Goal: Check status: Check status

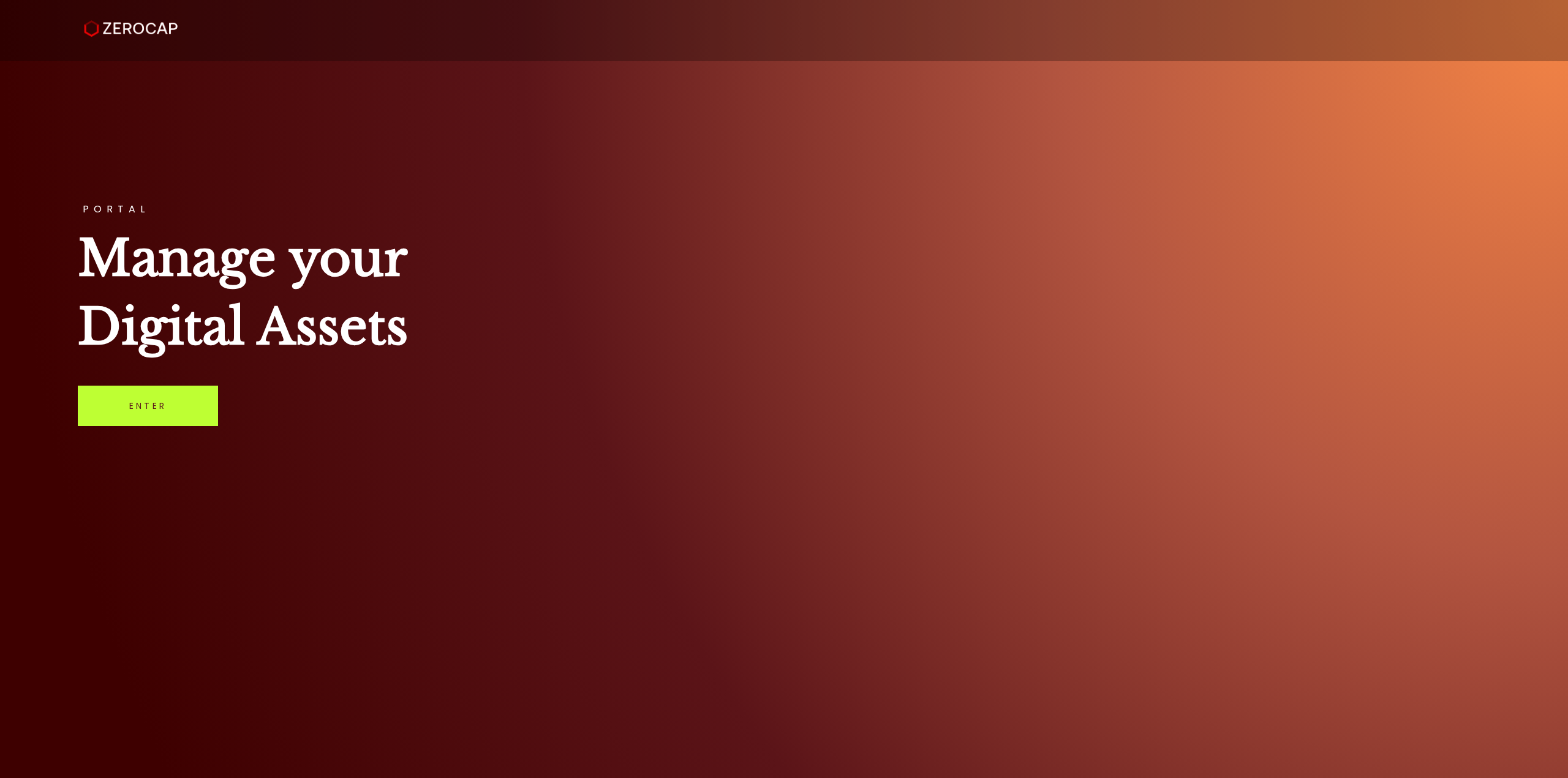
click at [199, 405] on link "Enter" at bounding box center [147, 405] width 140 height 40
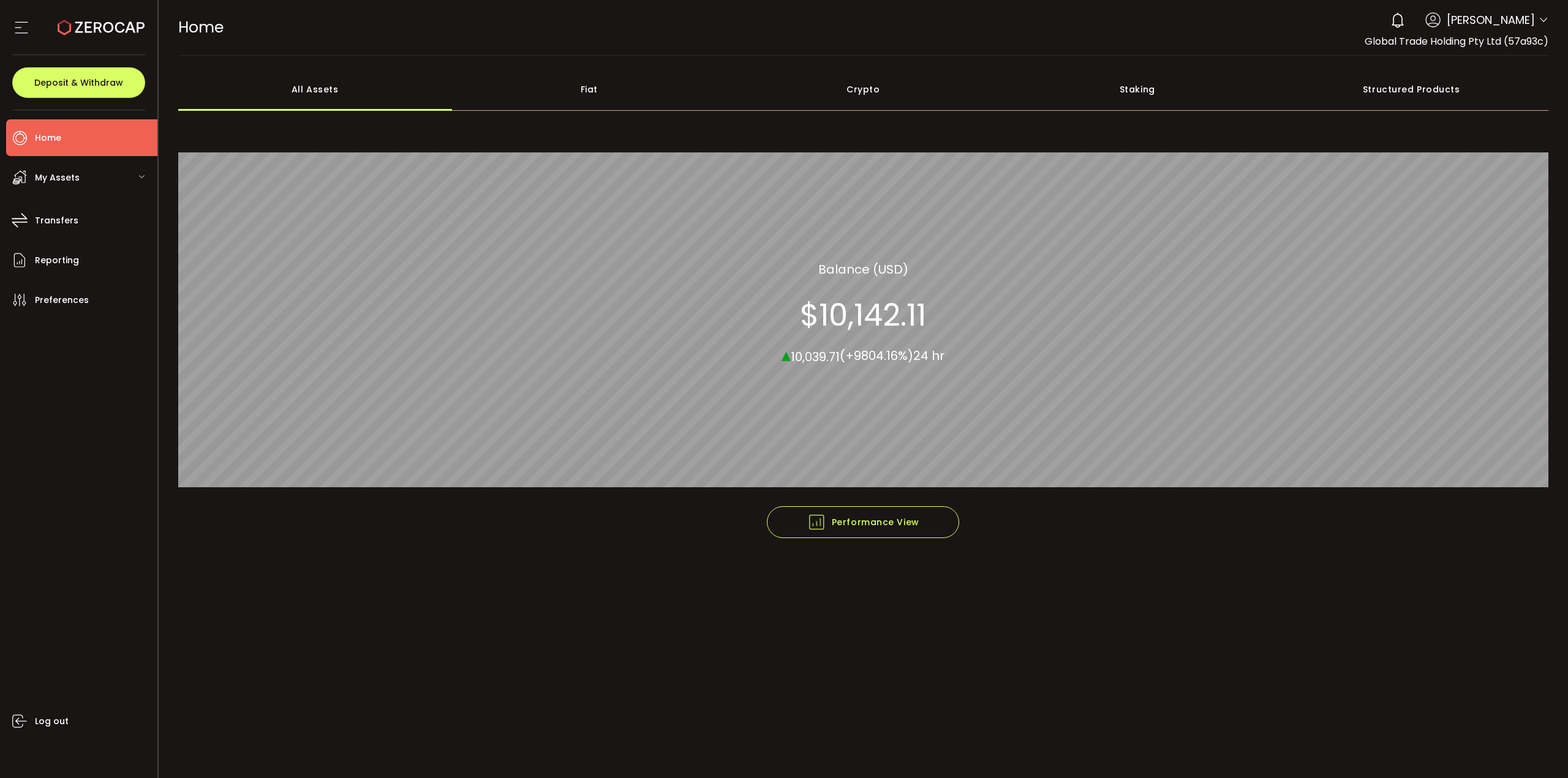
click at [55, 179] on span "My Assets" at bounding box center [58, 178] width 45 height 18
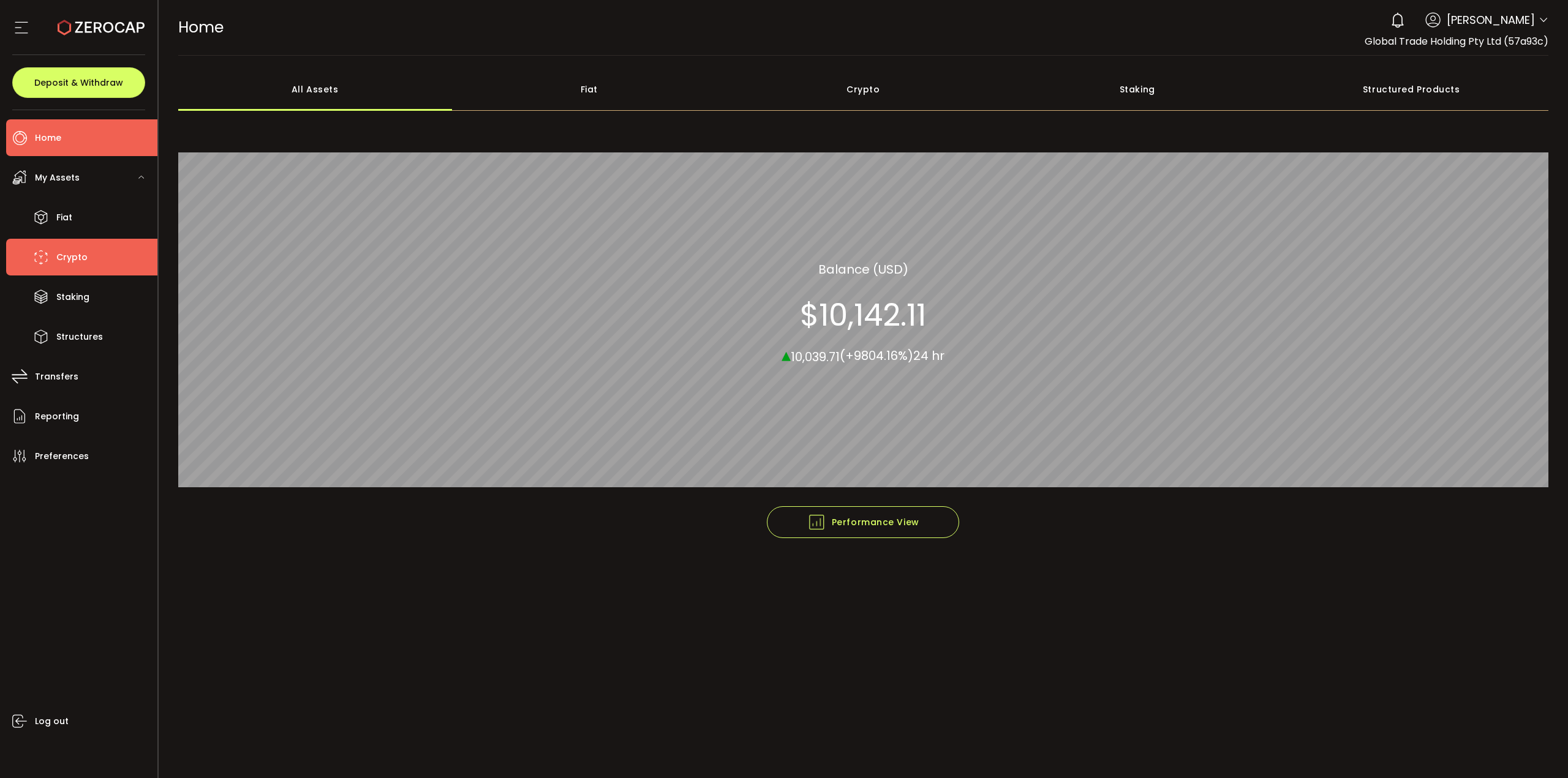
click at [109, 257] on li "Crypto" at bounding box center [81, 257] width 152 height 37
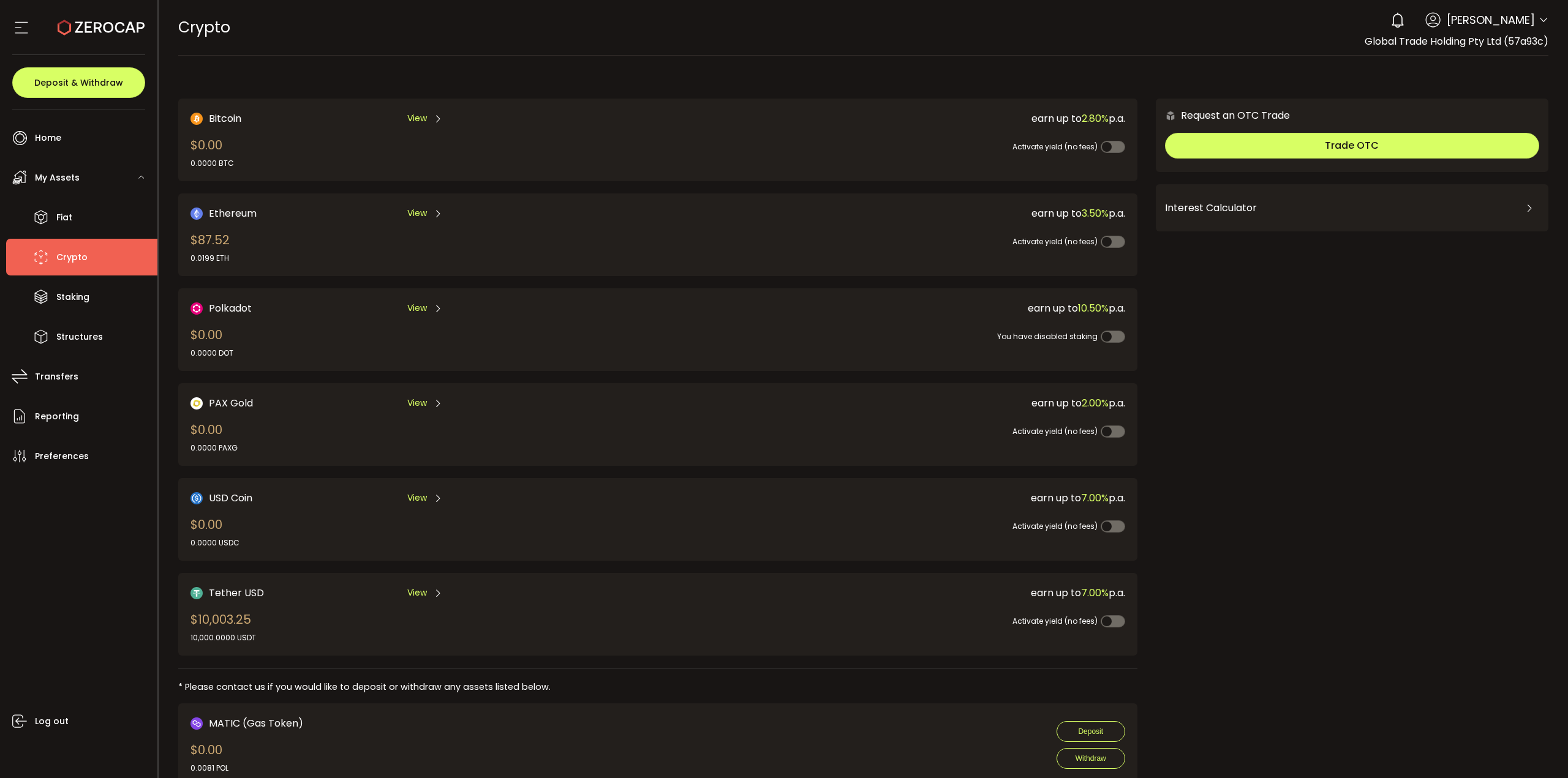
click at [428, 593] on div "View" at bounding box center [425, 593] width 35 height 16
